Goal: Task Accomplishment & Management: Manage account settings

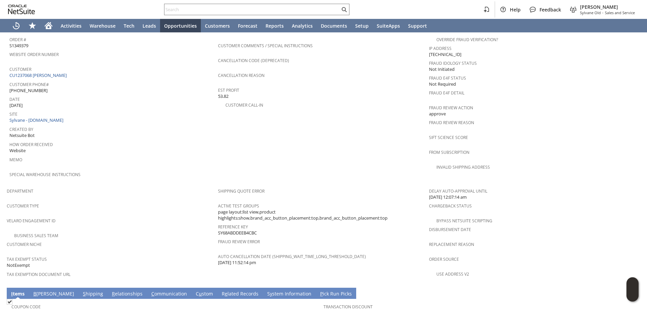
scroll to position [382, 0]
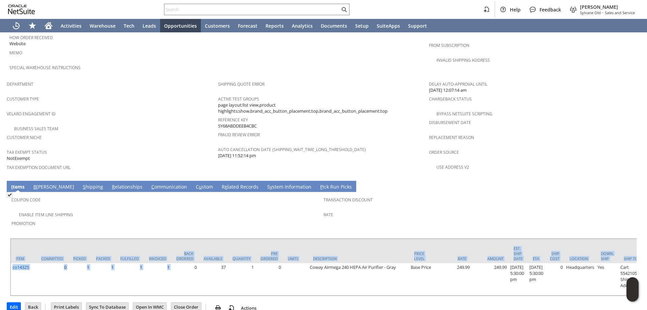
drag, startPoint x: 187, startPoint y: 279, endPoint x: 195, endPoint y: 283, distance: 9.0
click at [194, 282] on div "Item Committed Picked Packed Fulfilled Invoiced Back Ordered Available Quantity…" at bounding box center [323, 267] width 627 height 58
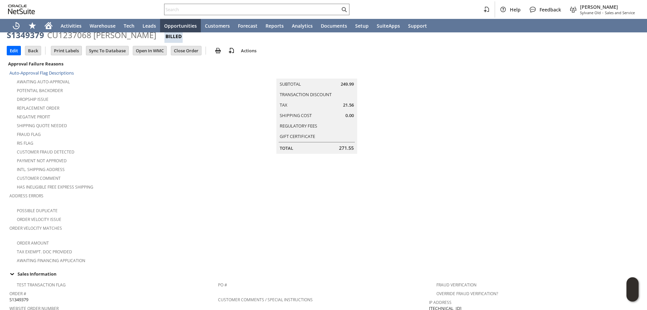
scroll to position [12, 0]
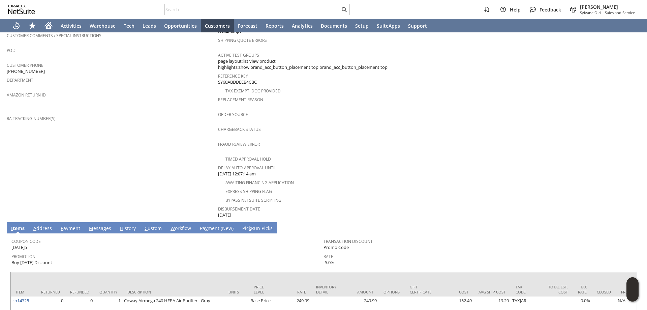
scroll to position [201, 0]
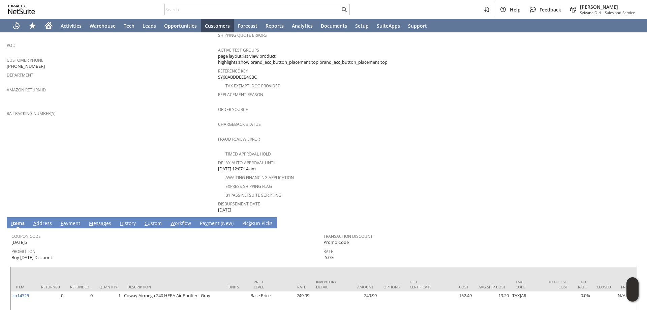
click at [126, 220] on link "H istory" at bounding box center [127, 223] width 19 height 7
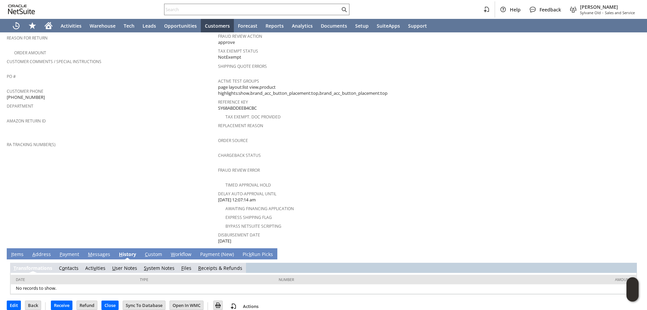
scroll to position [0, 0]
click at [155, 265] on link "S ystem Notes" at bounding box center [159, 268] width 31 height 6
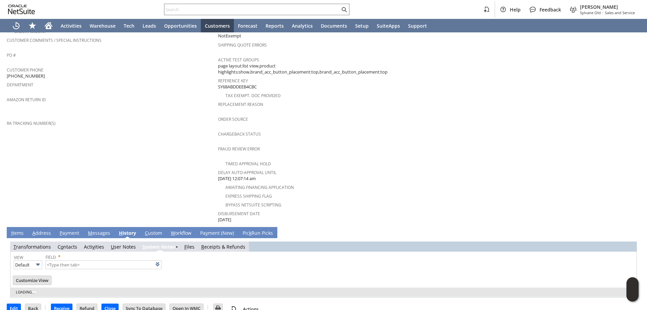
scroll to position [193, 0]
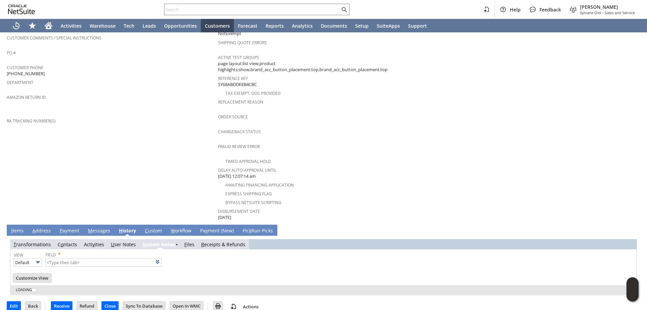
type input "1 to 25 of 79"
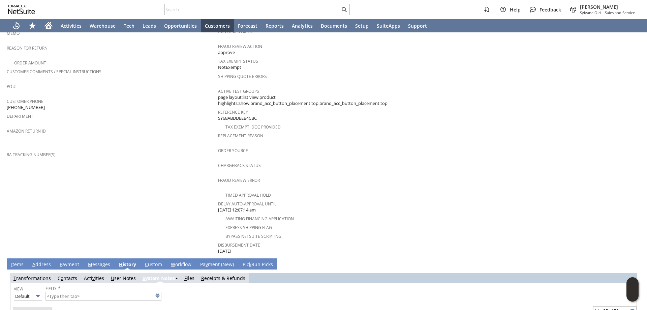
scroll to position [0, 0]
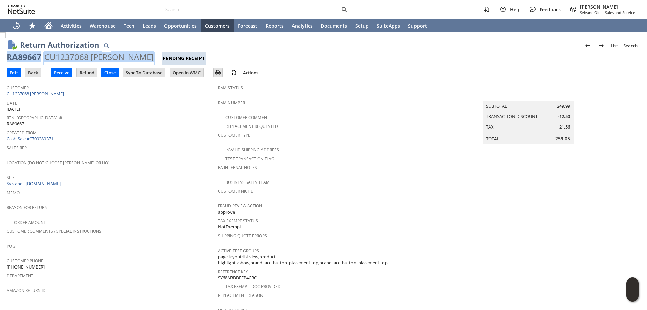
drag, startPoint x: 100, startPoint y: 59, endPoint x: 6, endPoint y: 60, distance: 93.7
copy div "RA89667 CU1237068 Johnny Yu"
click at [10, 73] on input "Edit" at bounding box center [13, 72] width 13 height 9
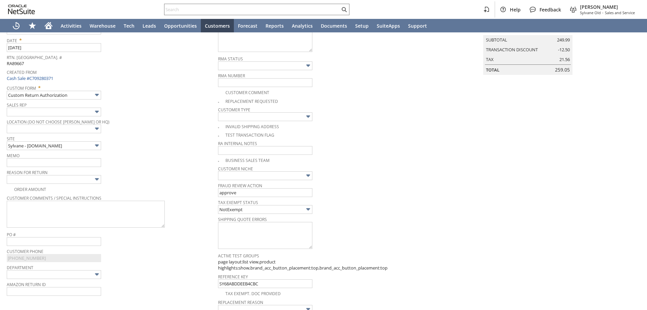
scroll to position [67, 0]
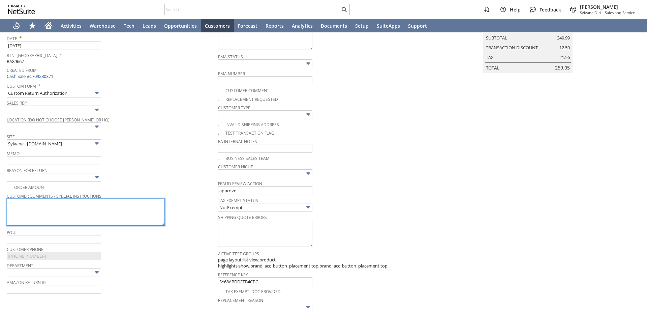
click at [66, 209] on textarea at bounding box center [86, 211] width 158 height 27
paste textarea "johnnyyu14@gmail.com"
type textarea "johnnyyu14@gmail.com"
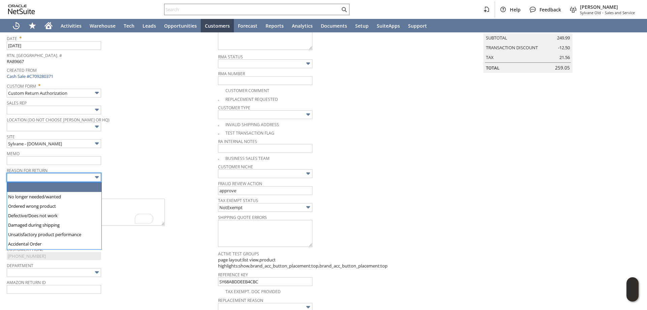
click at [67, 178] on input "text" at bounding box center [54, 177] width 94 height 9
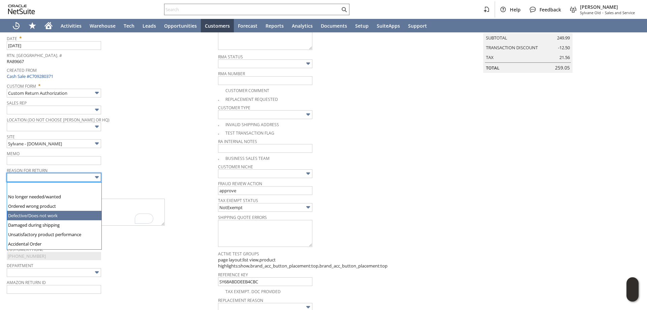
type input "Defective/Does not work"
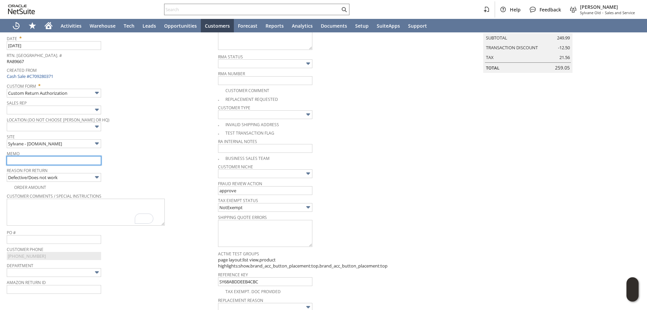
click at [52, 160] on input "text" at bounding box center [54, 160] width 94 height 9
type input "Refund once received"
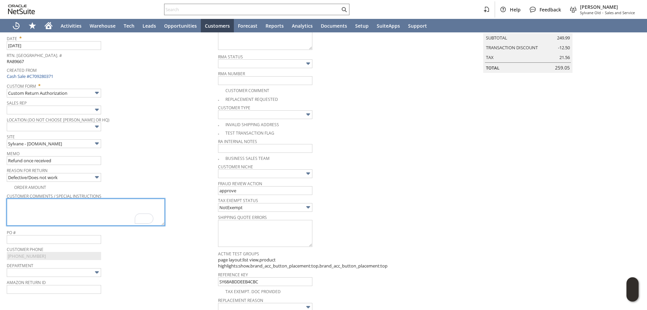
click at [81, 210] on textarea "To enrich screen reader interactions, please activate Accessibility in Grammarl…" at bounding box center [86, 211] width 158 height 27
paste textarea "Theres something wrong with it where you cant turn it off 19:41:32 The power bu…"
drag, startPoint x: 9, startPoint y: 208, endPoint x: 1, endPoint y: 207, distance: 8.5
click at [1, 207] on div "Return Authorization List Search More Add To Shortcuts RA89667 CU1237068 Johnny…" at bounding box center [323, 233] width 647 height 536
click at [7, 211] on textarea "Theres something wrong with it where you cant turn it off The power button you …" at bounding box center [86, 211] width 158 height 27
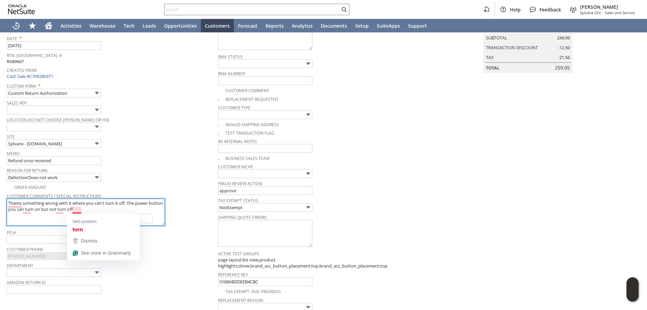
click at [49, 218] on textarea "Theres something wrong with it where you can't turn it off. The power button yo…" at bounding box center [86, 211] width 158 height 27
type textarea "There's something wrong with it where you can't turn it off. The power button y…"
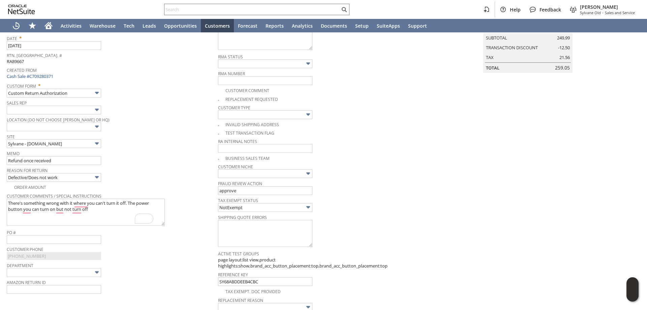
click at [165, 141] on div "Site Sylvane - www.sylvane.com" at bounding box center [111, 140] width 208 height 16
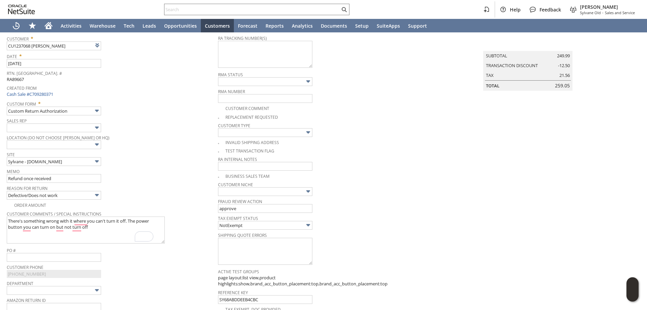
scroll to position [0, 0]
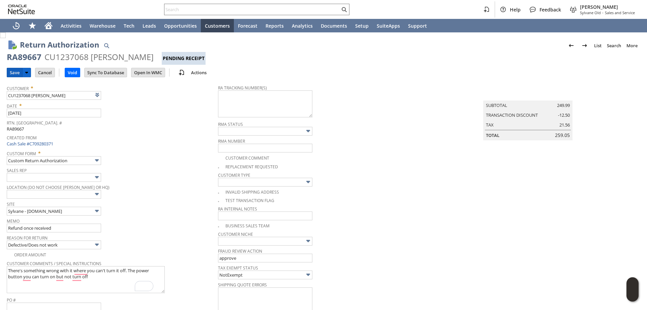
click at [15, 71] on input "Save" at bounding box center [14, 72] width 15 height 9
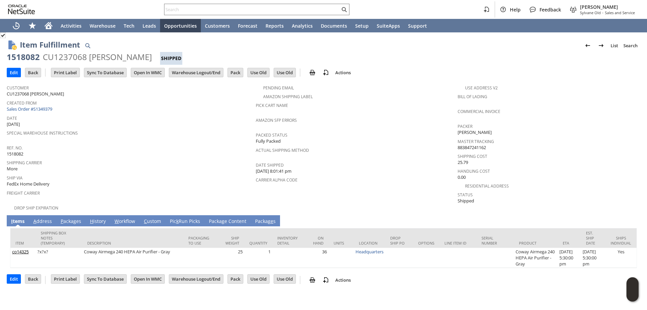
click at [0, 47] on div "Item Fulfillment List Search 1518082 CU1237068 [PERSON_NAME] Shipped Go Edit Ba…" at bounding box center [323, 162] width 647 height 260
click at [44, 218] on link "A ddress" at bounding box center [43, 221] width 22 height 7
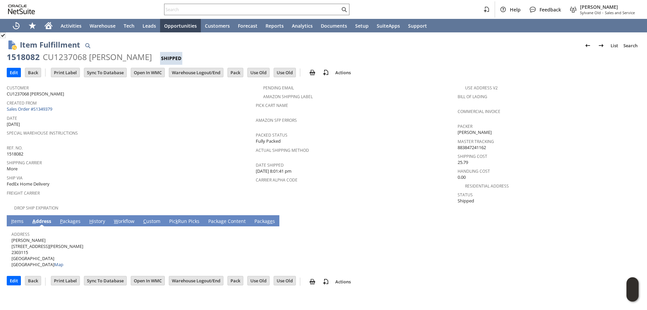
drag, startPoint x: 21, startPoint y: 236, endPoint x: 12, endPoint y: 236, distance: 8.8
click at [12, 237] on span "[PERSON_NAME] [STREET_ADDRESS][PERSON_NAME] Map" at bounding box center [47, 252] width 72 height 31
copy span "[PERSON_NAME]"
click at [45, 239] on span "[PERSON_NAME] [STREET_ADDRESS][PERSON_NAME] Map" at bounding box center [47, 252] width 72 height 31
drag, startPoint x: 42, startPoint y: 240, endPoint x: 12, endPoint y: 243, distance: 29.7
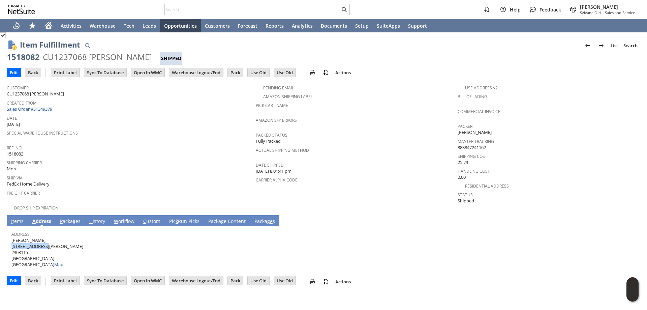
click at [12, 243] on span "[PERSON_NAME] [STREET_ADDRESS][PERSON_NAME] Map" at bounding box center [47, 252] width 72 height 31
copy span "[STREET_ADDRESS][PERSON_NAME]"
drag, startPoint x: 59, startPoint y: 254, endPoint x: 48, endPoint y: 256, distance: 11.2
click at [48, 256] on span "Johnny Yu 59 Curtis Street 2303115 San Francisco CA 94112 United States Map" at bounding box center [47, 252] width 72 height 31
copy span "94112"
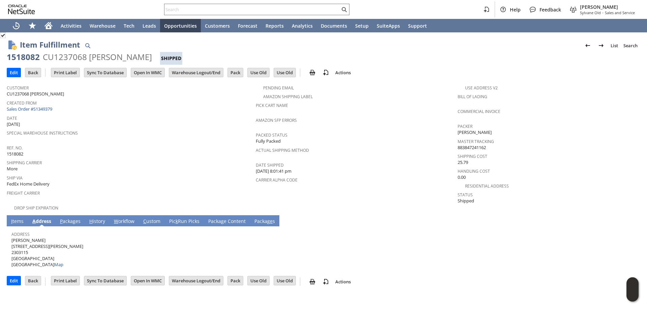
click at [72, 220] on td "P ackages" at bounding box center [70, 220] width 29 height 11
click at [71, 218] on link "P ackages" at bounding box center [70, 221] width 24 height 7
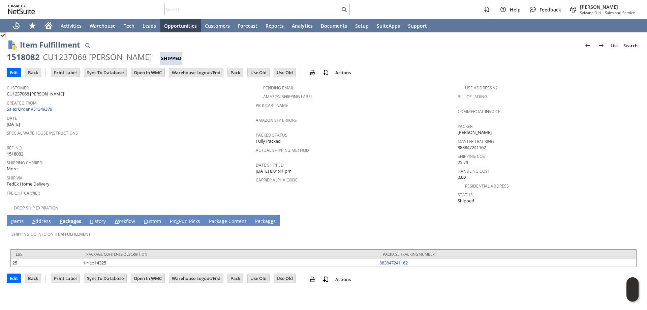
click at [20, 218] on link "I tems" at bounding box center [17, 221] width 16 height 7
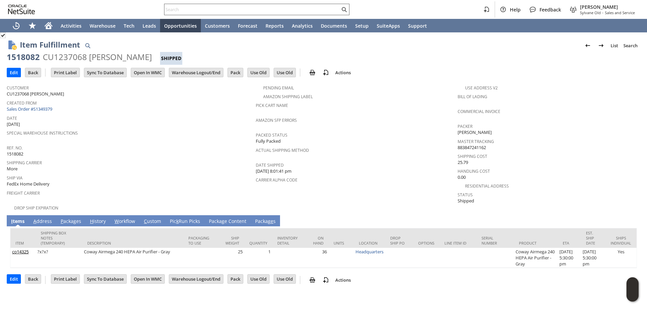
click at [252, 12] on input "text" at bounding box center [252, 9] width 176 height 8
paste input "Ruck Air Movement"
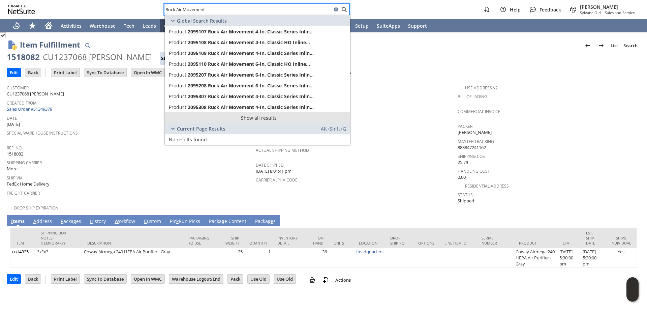
type input "Ruck Air Movement"
click at [262, 118] on link "Show all results" at bounding box center [257, 117] width 185 height 11
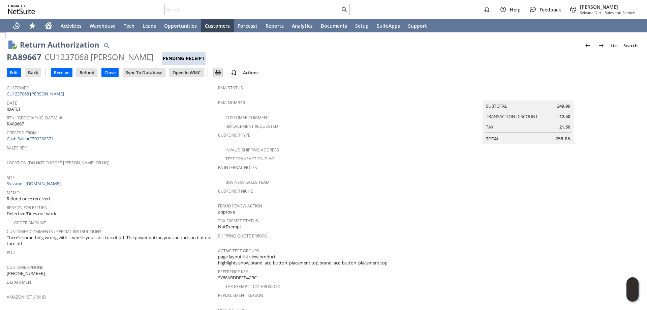
click at [38, 54] on div "RA89667" at bounding box center [24, 57] width 35 height 11
drag, startPoint x: 34, startPoint y: 57, endPoint x: 5, endPoint y: 58, distance: 29.7
click at [6, 58] on div "Return Authorization List Search RA89667 CU1237068 [PERSON_NAME] Pending Receip…" at bounding box center [323, 290] width 647 height 517
copy div "RA89667"
click at [15, 70] on input "Edit" at bounding box center [13, 72] width 13 height 9
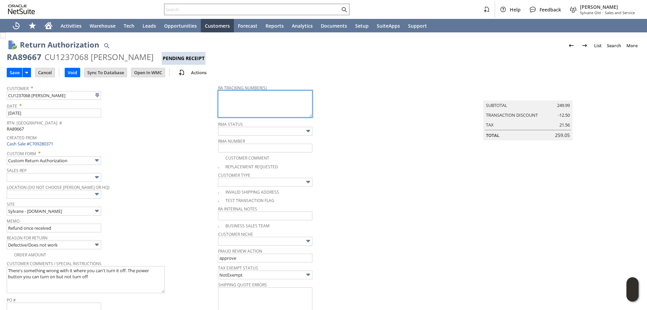
click at [251, 100] on textarea at bounding box center [265, 103] width 94 height 27
paste textarea "791960035373"
type textarea "791960035373 - email"
click at [14, 73] on input "Save" at bounding box center [14, 72] width 15 height 9
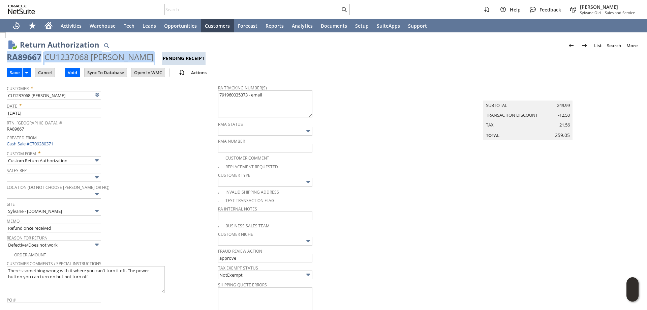
drag, startPoint x: 9, startPoint y: 58, endPoint x: 129, endPoint y: 58, distance: 120.0
click at [129, 58] on div "RA89667 CU1237068 Johnny Yu Pending Receipt" at bounding box center [324, 58] width 634 height 13
copy div "RA89667 CU1237068 Johnny Yu"
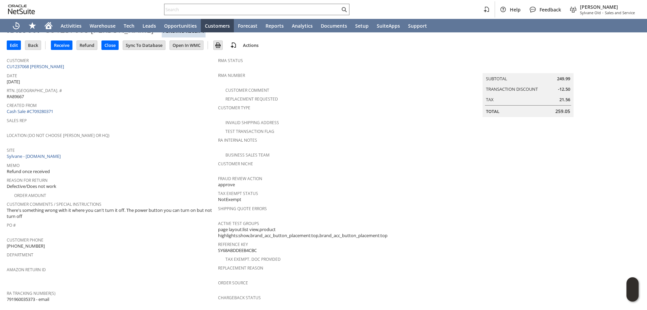
scroll to position [34, 0]
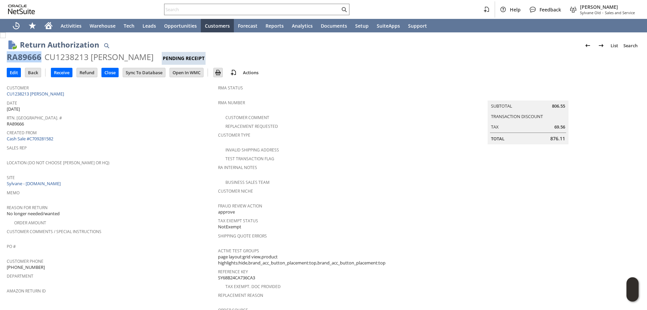
drag, startPoint x: 37, startPoint y: 60, endPoint x: 6, endPoint y: 60, distance: 30.7
click at [6, 60] on div "Return Authorization List Search RA89666 CU1238213 Anna Ukueberuwa Pending Rece…" at bounding box center [323, 293] width 647 height 522
copy div "RA89666"
click at [49, 59] on div "CU1238213 Anna Ukueberuwa" at bounding box center [98, 57] width 109 height 11
drag, startPoint x: 39, startPoint y: 56, endPoint x: 6, endPoint y: 60, distance: 33.2
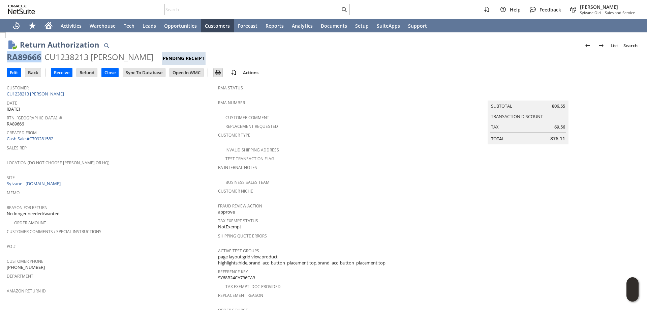
click at [6, 60] on div "Return Authorization List Search RA89666 CU1238213 Anna Ukueberuwa Pending Rece…" at bounding box center [323, 293] width 647 height 522
copy div "RA89666"
